Goal: Find specific page/section: Find specific page/section

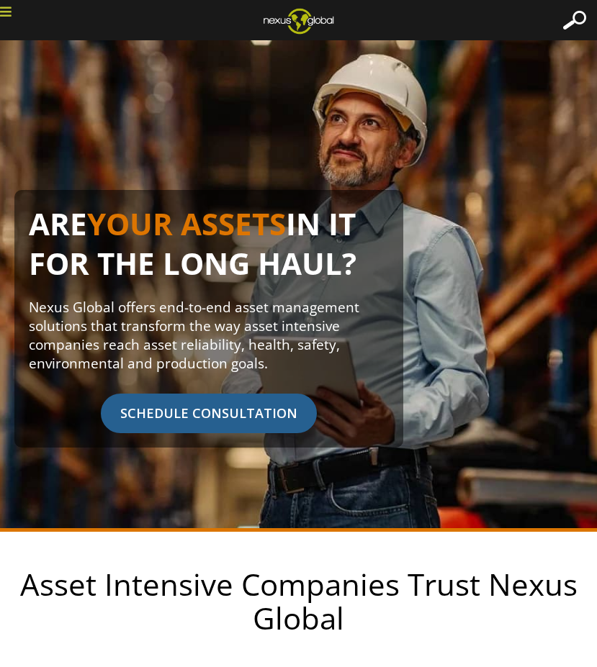
click at [6, 14] on icon at bounding box center [6, 11] width 12 height 13
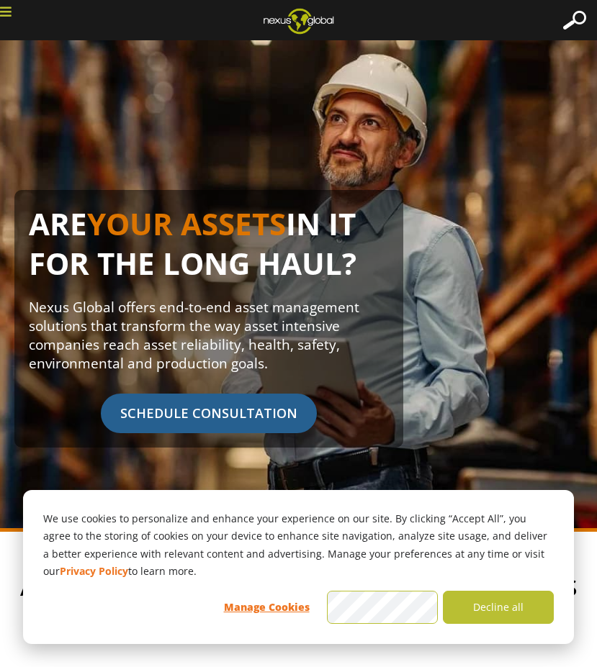
click at [565, 14] on div at bounding box center [574, 20] width 23 height 19
click at [496, 599] on button "Decline all" at bounding box center [498, 607] width 111 height 33
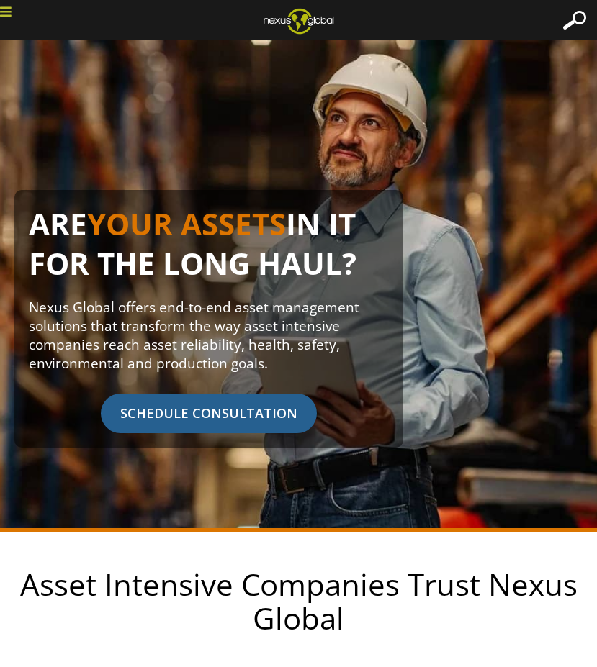
click at [587, 15] on div at bounding box center [576, 20] width 40 height 40
click at [572, 16] on div at bounding box center [574, 20] width 23 height 19
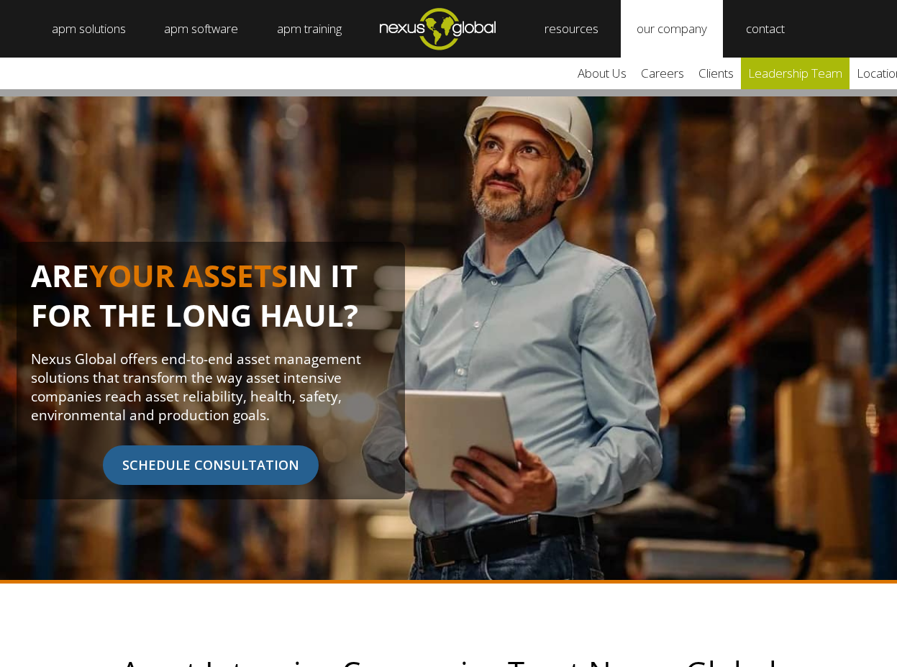
click at [596, 76] on link "leadership team" at bounding box center [795, 74] width 109 height 32
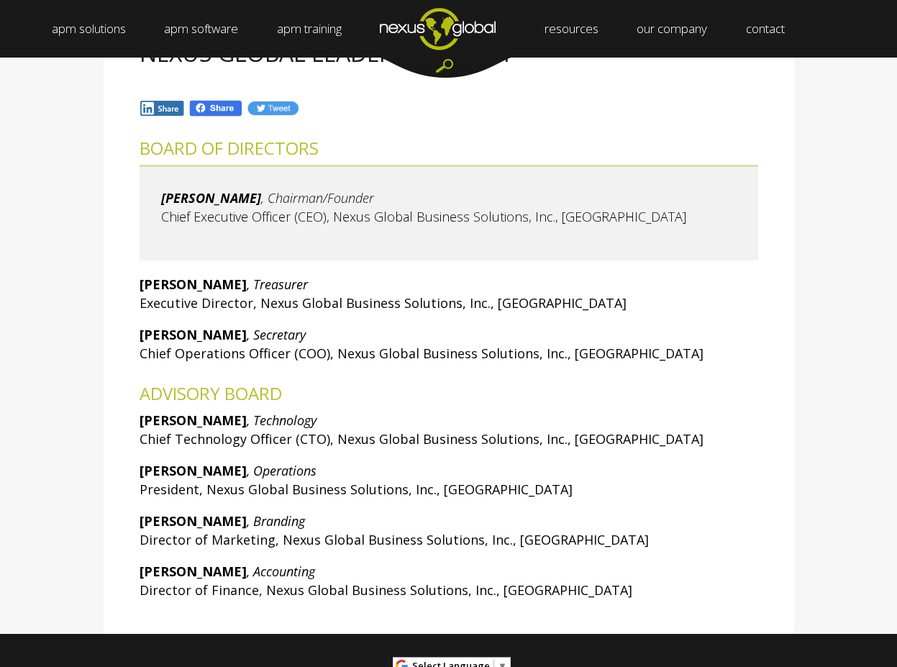
scroll to position [216, 0]
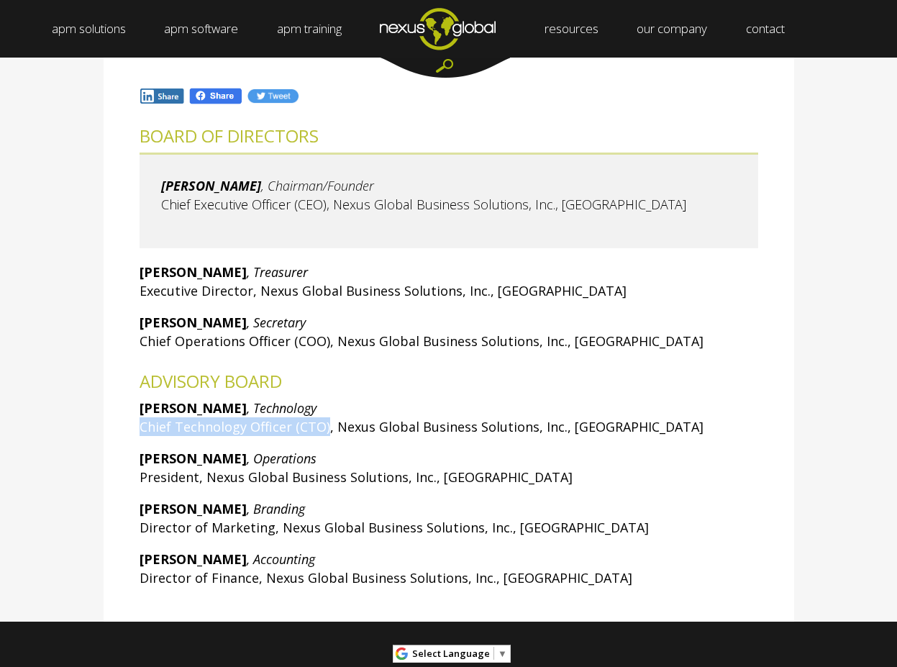
drag, startPoint x: 322, startPoint y: 427, endPoint x: 135, endPoint y: 432, distance: 186.4
click at [135, 432] on div "BOARD OF DIRECTORS Larry Olson , Chairman/Founder Chief Executive Officer (CEO)…" at bounding box center [449, 363] width 691 height 517
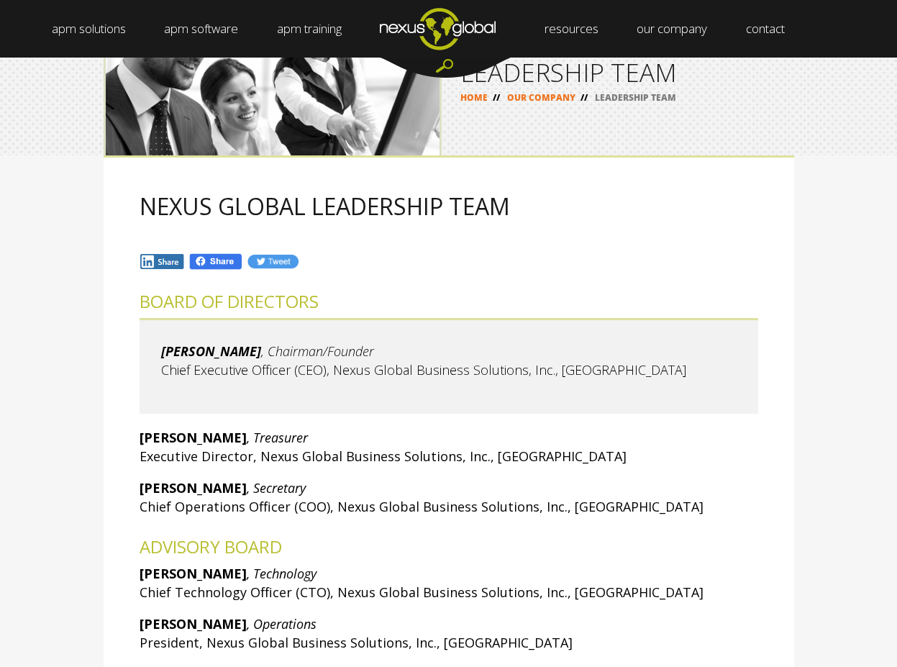
scroll to position [0, 0]
